Goal: Book appointment/travel/reservation

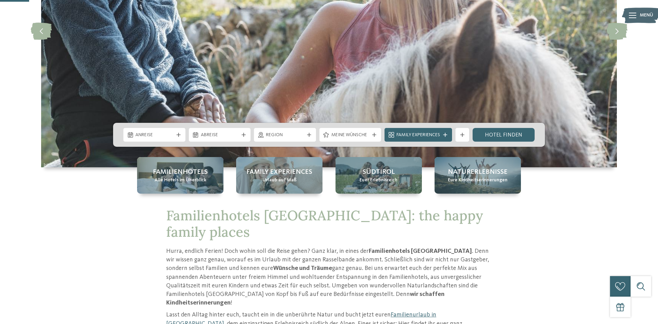
scroll to position [140, 0]
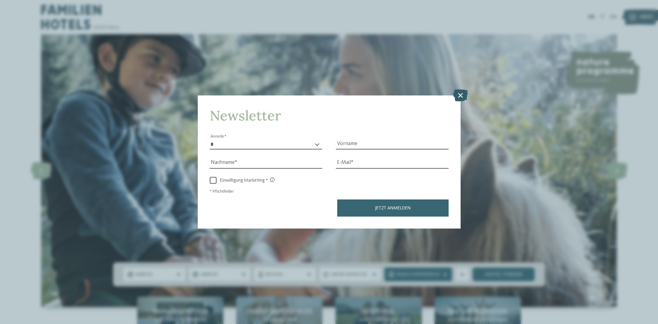
click at [461, 97] on icon at bounding box center [460, 95] width 15 height 12
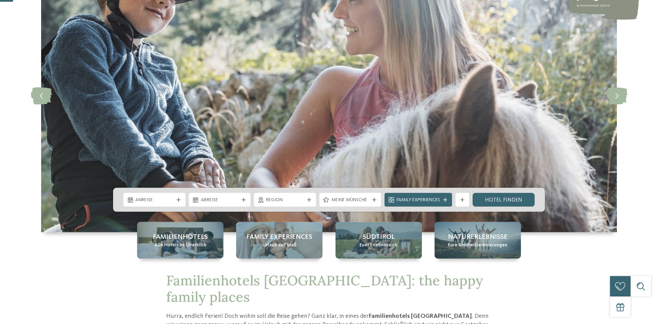
scroll to position [105, 0]
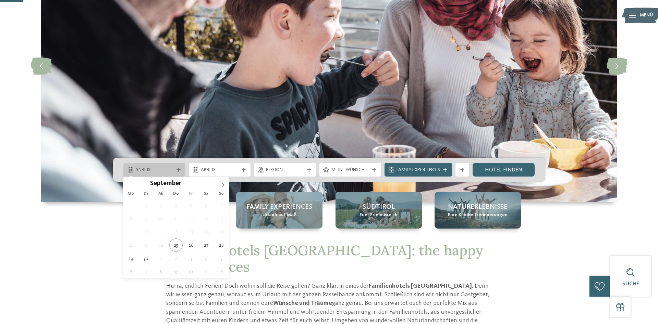
click at [170, 167] on div "Anreise" at bounding box center [154, 170] width 41 height 8
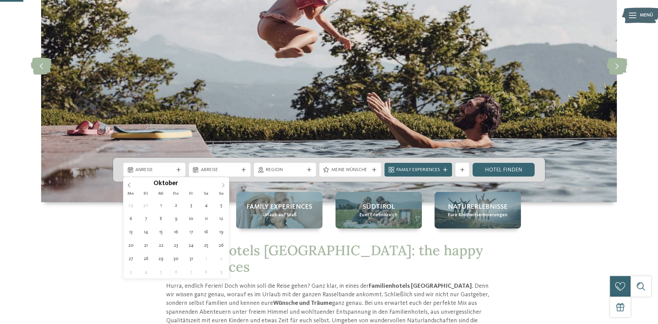
click at [226, 187] on span at bounding box center [223, 183] width 12 height 12
click at [224, 186] on icon at bounding box center [223, 185] width 5 height 5
type input "****"
click at [224, 186] on icon at bounding box center [223, 185] width 5 height 5
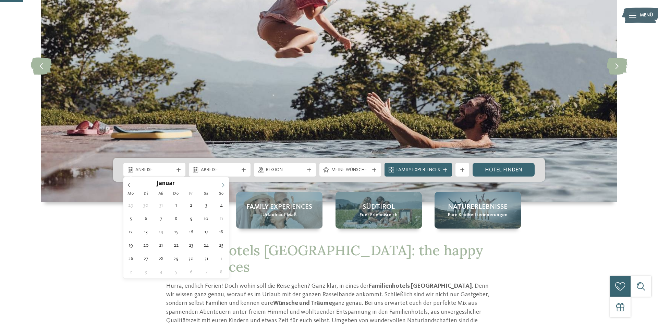
click at [224, 184] on icon at bounding box center [223, 185] width 5 height 5
click at [224, 183] on span at bounding box center [223, 183] width 12 height 12
click at [224, 182] on span at bounding box center [223, 183] width 12 height 12
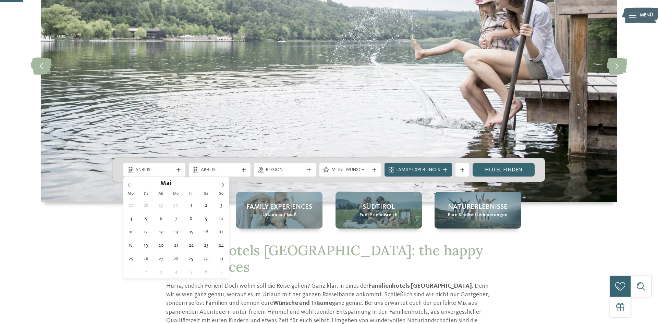
click at [128, 186] on icon at bounding box center [129, 185] width 5 height 5
click at [225, 187] on span at bounding box center [223, 183] width 12 height 12
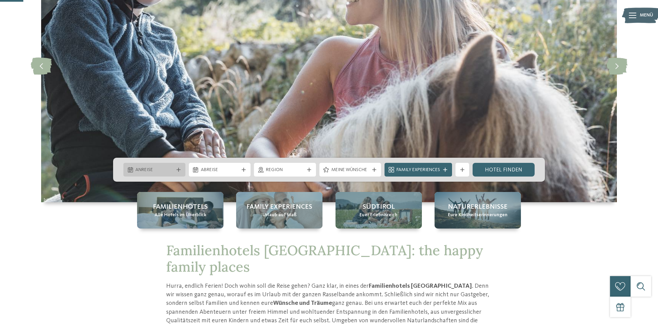
click at [177, 167] on div "Anreise" at bounding box center [154, 170] width 62 height 14
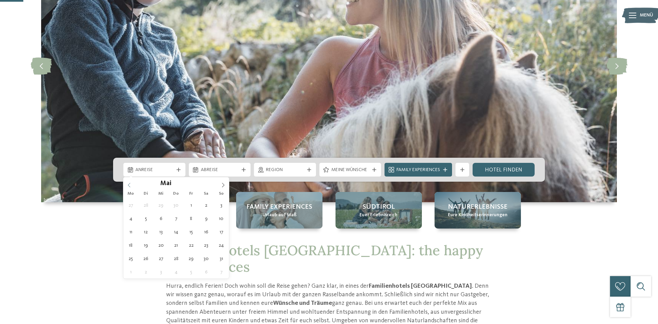
click at [130, 185] on icon at bounding box center [129, 185] width 5 height 5
type div "30.05.2026"
type input "****"
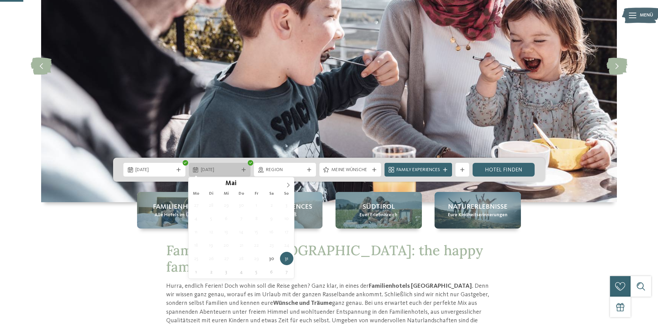
click at [243, 171] on icon at bounding box center [244, 170] width 4 height 4
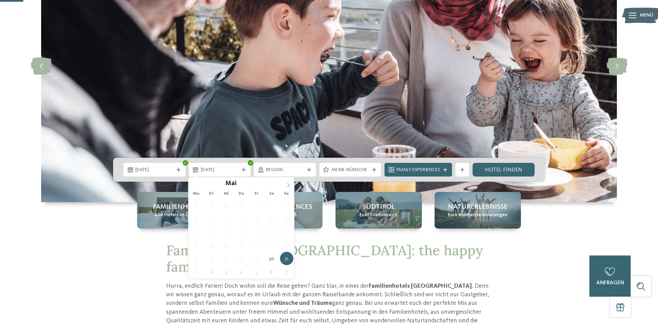
click at [287, 185] on icon at bounding box center [288, 185] width 5 height 5
type div "07.06.2026"
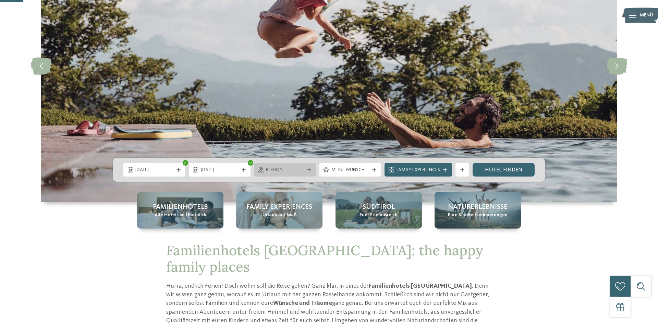
click at [303, 170] on span "Region" at bounding box center [285, 170] width 38 height 7
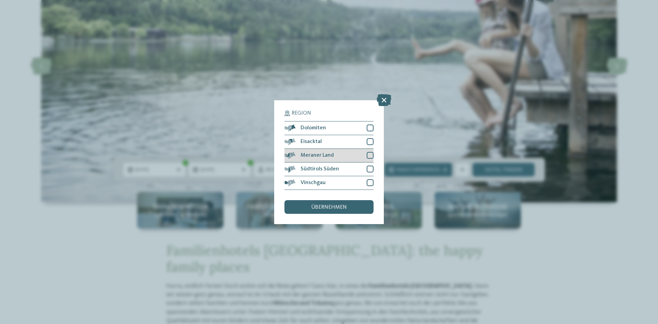
click at [328, 156] on span "Meraner Land" at bounding box center [316, 155] width 33 height 5
click at [372, 170] on div at bounding box center [370, 169] width 7 height 7
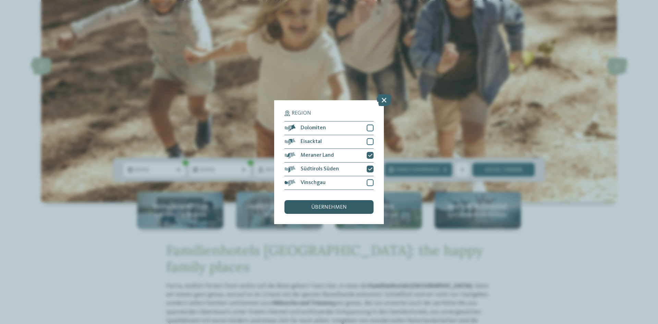
click at [329, 210] on span "übernehmen" at bounding box center [329, 207] width 36 height 5
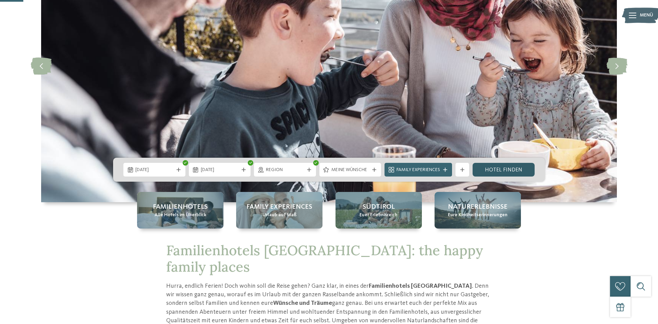
click at [505, 170] on link "Hotel finden" at bounding box center [503, 170] width 62 height 14
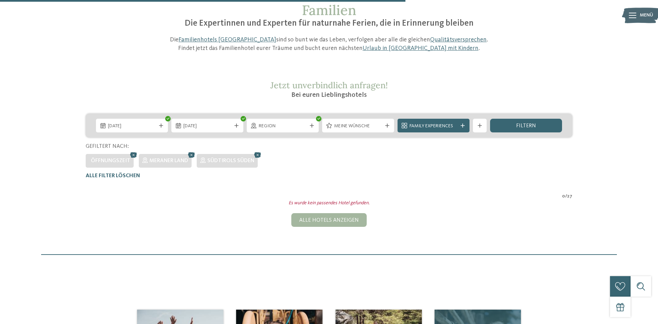
scroll to position [50, 0]
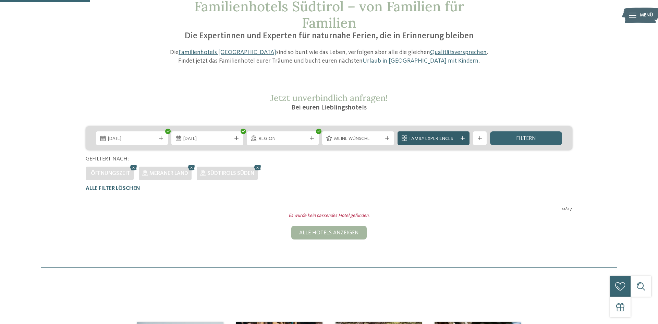
click at [440, 140] on span "Family Experiences" at bounding box center [433, 139] width 48 height 7
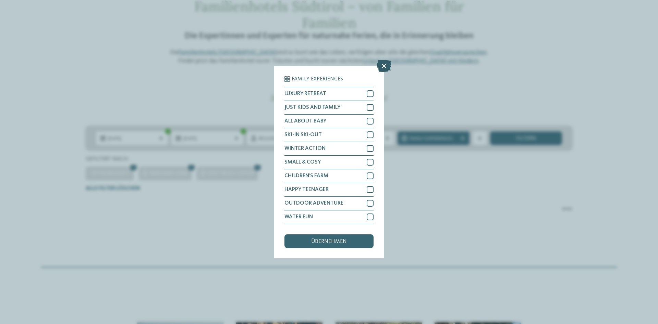
click at [383, 68] on icon at bounding box center [384, 66] width 15 height 12
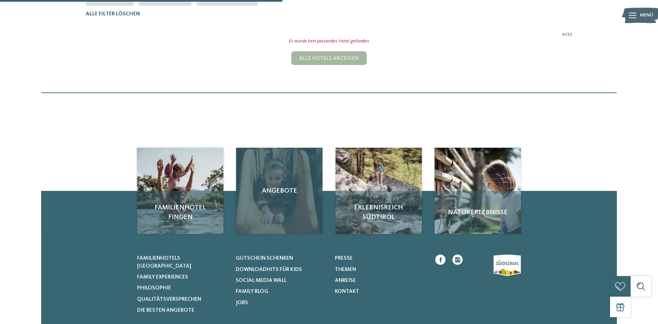
scroll to position [15, 0]
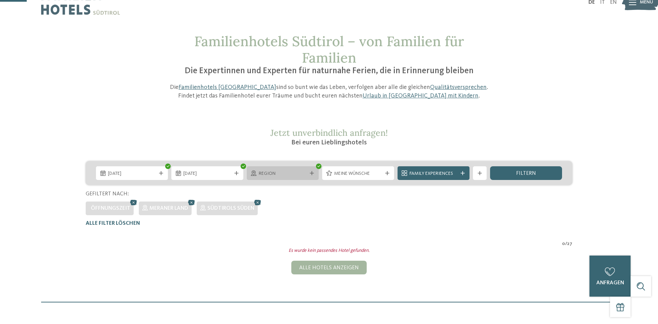
click at [294, 172] on span "Region" at bounding box center [283, 174] width 48 height 7
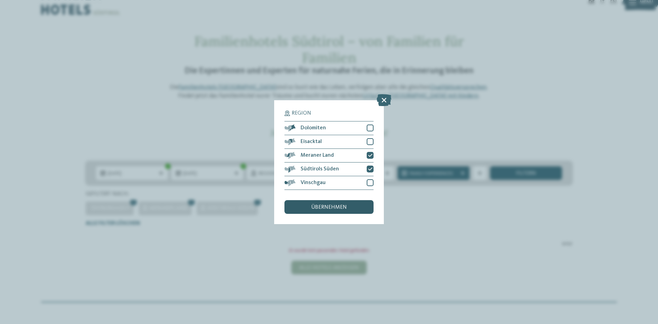
click at [331, 209] on span "übernehmen" at bounding box center [329, 207] width 36 height 5
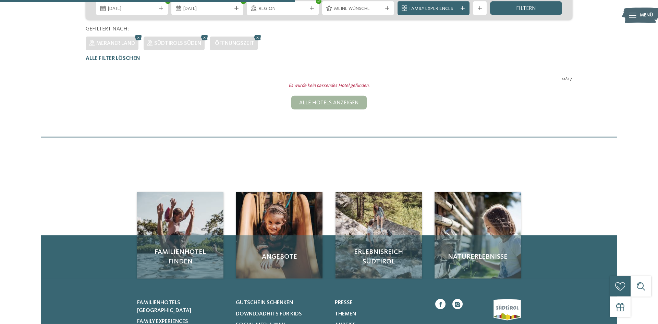
scroll to position [193, 0]
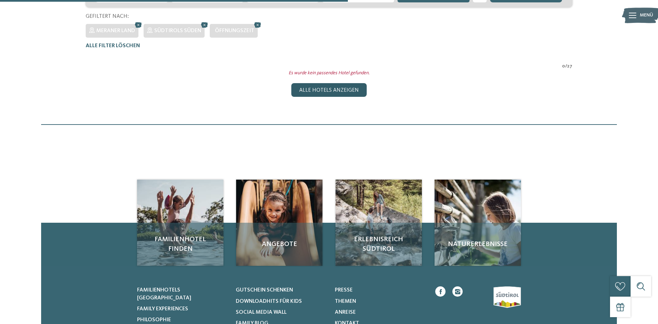
click at [332, 93] on div "Alle Hotels anzeigen" at bounding box center [328, 90] width 75 height 14
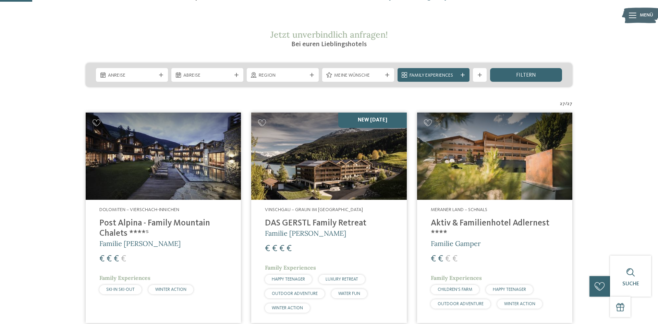
scroll to position [0, 0]
